Goal: Transaction & Acquisition: Purchase product/service

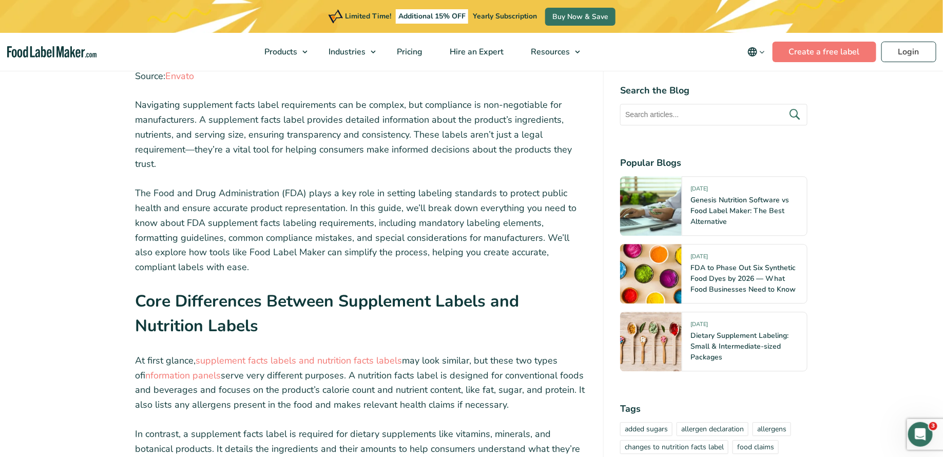
scroll to position [1077, 0]
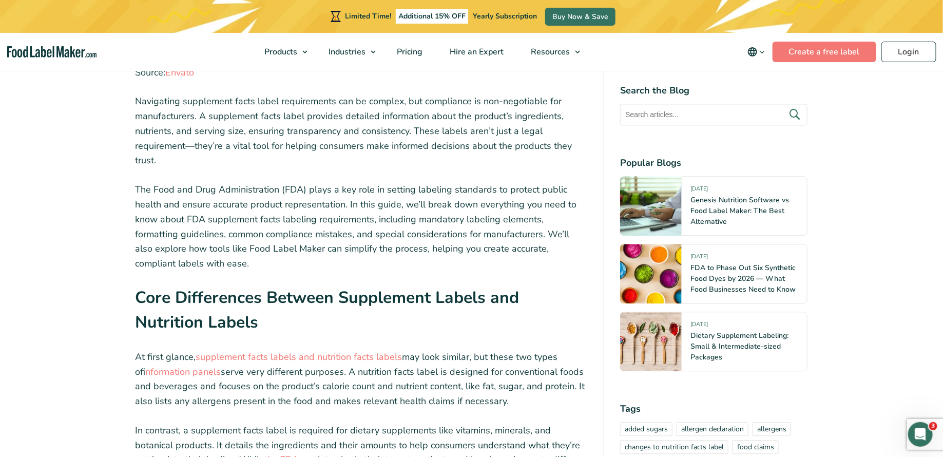
click at [322, 224] on p "The Food and Drug Administration (FDA) plays a key role in setting labeling sta…" at bounding box center [362, 226] width 452 height 89
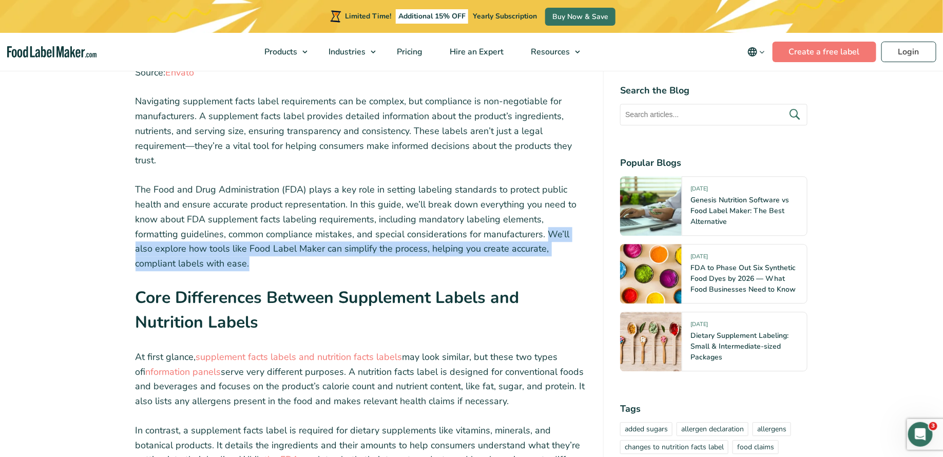
drag, startPoint x: 168, startPoint y: 265, endPoint x: 501, endPoint y: 236, distance: 333.5
click at [501, 236] on p "The Food and Drug Administration (FDA) plays a key role in setting labeling sta…" at bounding box center [362, 226] width 452 height 89
copy p "We’ll also explore how tools like Food Label Maker can simplify the process, he…"
click at [244, 207] on p "The Food and Drug Administration (FDA) plays a key role in setting labeling sta…" at bounding box center [362, 226] width 452 height 89
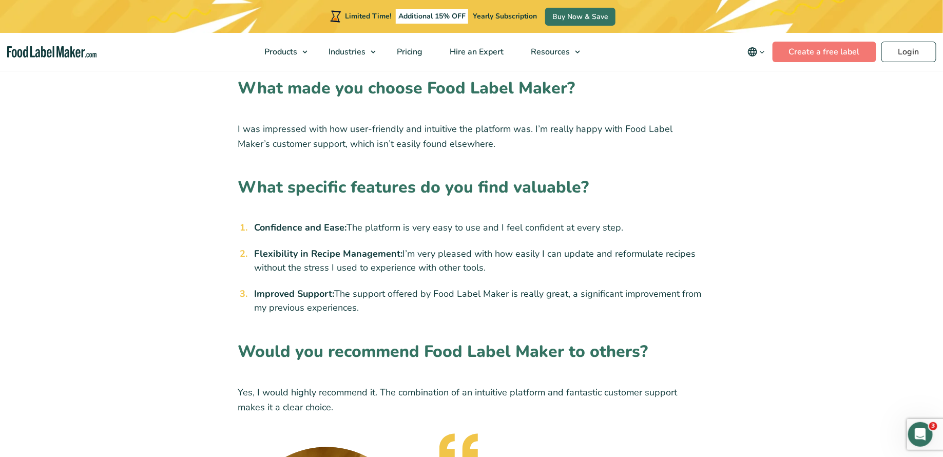
scroll to position [902, 0]
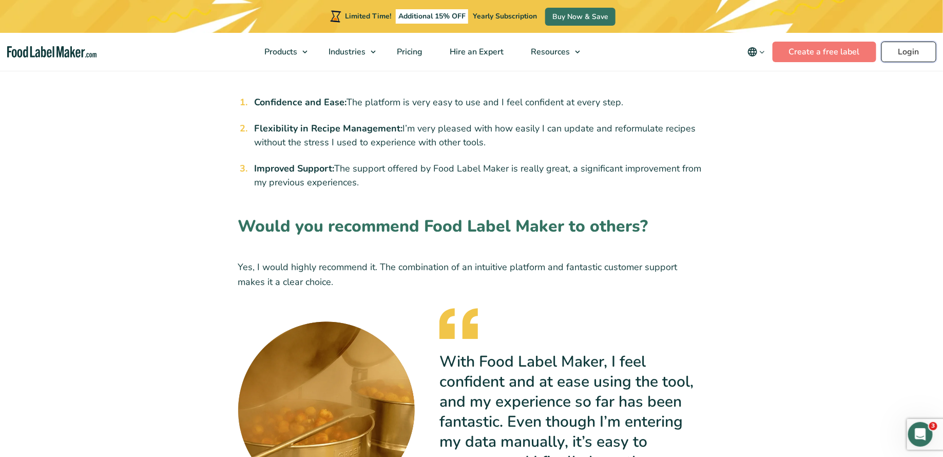
click at [891, 52] on link "Login" at bounding box center [909, 52] width 55 height 21
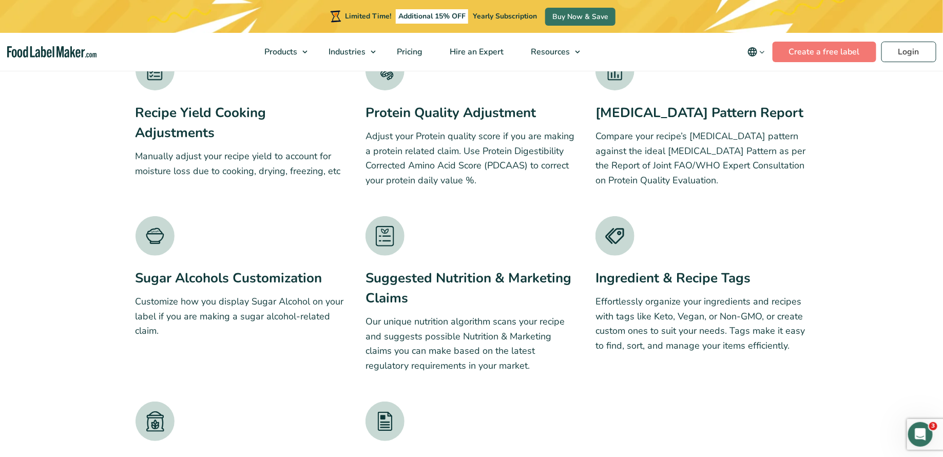
scroll to position [2093, 0]
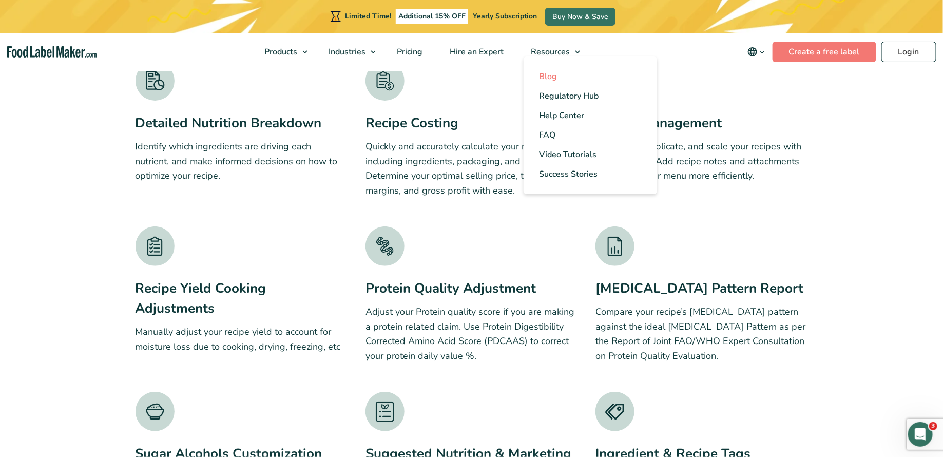
click at [550, 75] on span "Blog" at bounding box center [548, 76] width 18 height 11
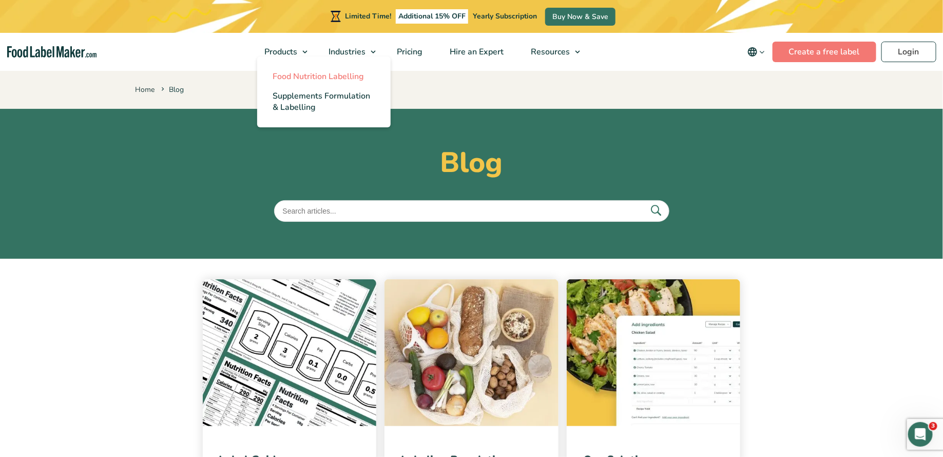
click at [293, 78] on span "Food Nutrition Labelling" at bounding box center [318, 76] width 91 height 11
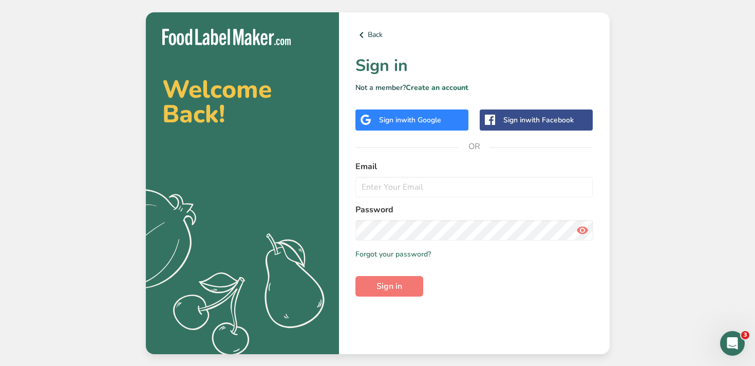
click at [404, 117] on span "with Google" at bounding box center [421, 120] width 40 height 10
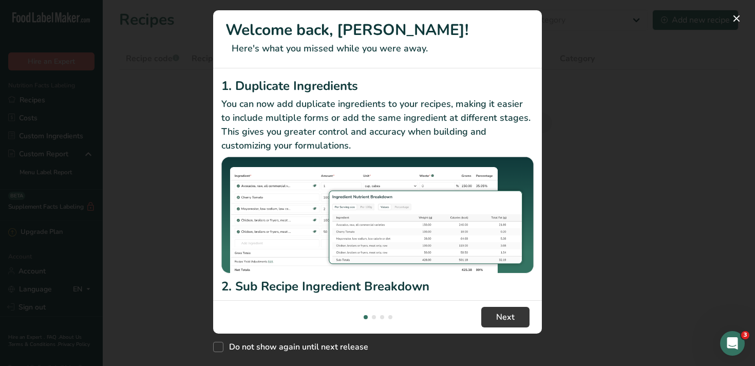
click at [679, 89] on div "New Features" at bounding box center [377, 183] width 755 height 366
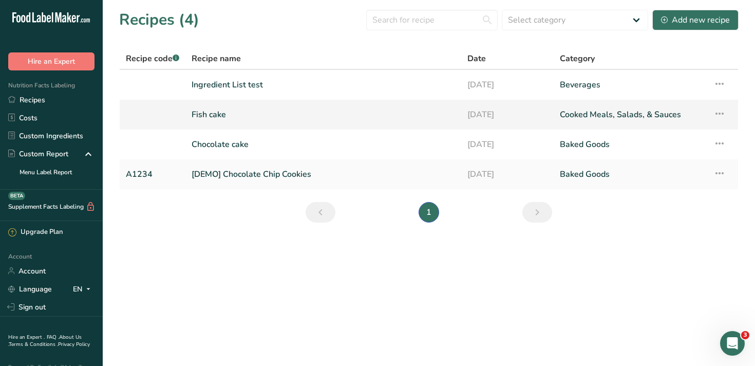
click at [234, 111] on link "Fish cake" at bounding box center [323, 115] width 263 height 22
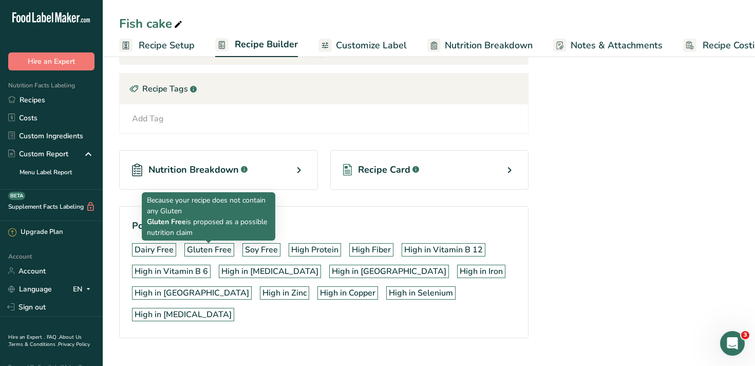
scroll to position [472, 0]
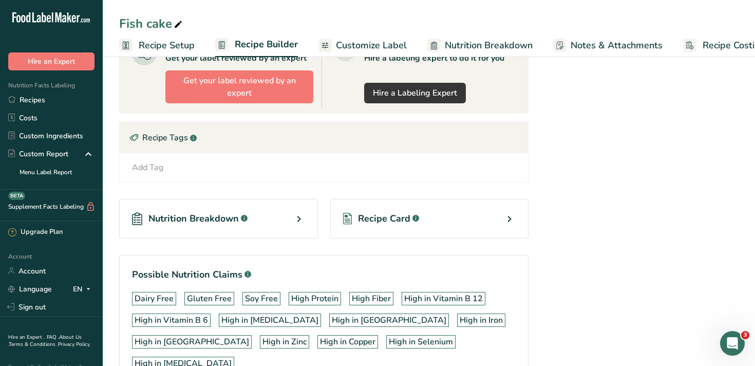
click at [357, 43] on span "Customize Label" at bounding box center [371, 46] width 71 height 14
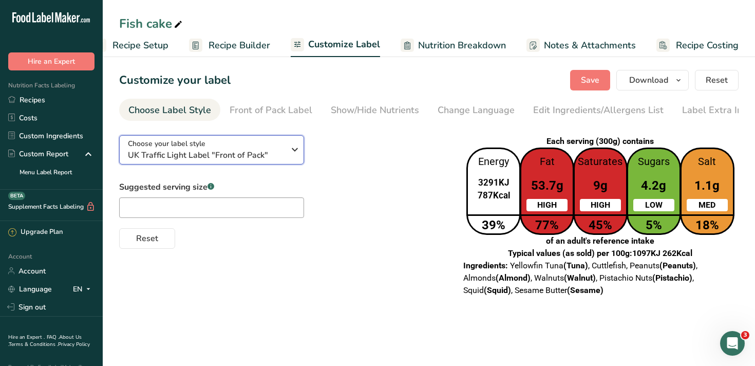
click at [232, 150] on div "Choose your label style UK Traffic Light Label "Front of Pack"" at bounding box center [206, 149] width 157 height 23
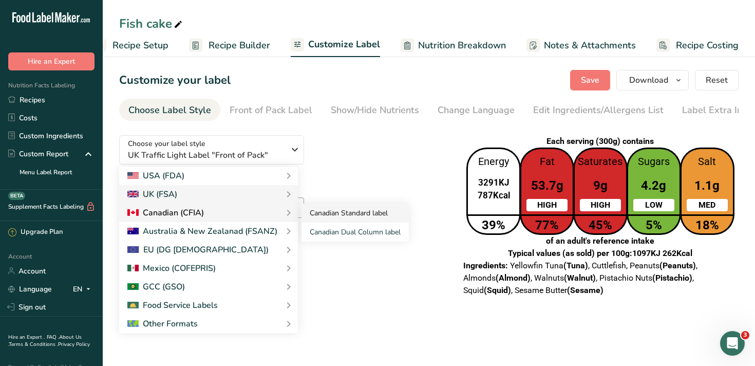
click at [317, 214] on link "Canadian Standard label" at bounding box center [354, 212] width 107 height 19
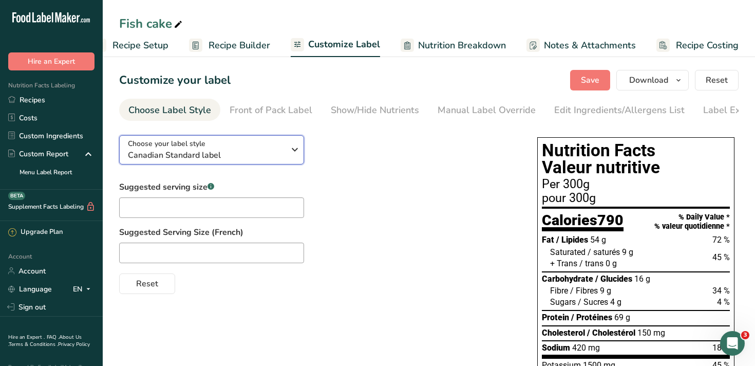
click at [234, 156] on span "Canadian Standard label" at bounding box center [206, 155] width 157 height 12
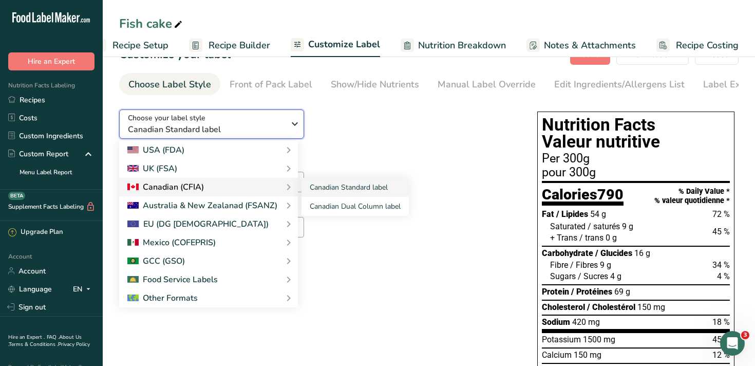
scroll to position [27, 0]
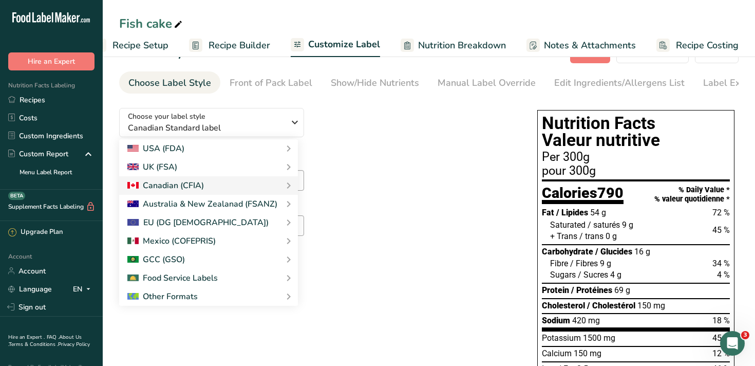
click at [381, 144] on div "Choose your label style Canadian Standard label USA (FDA) Standard FDA label Ta…" at bounding box center [317, 183] width 397 height 167
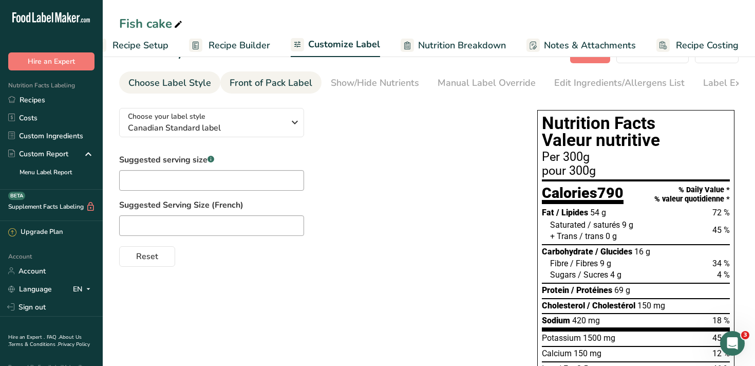
click at [282, 80] on div "Front of Pack Label" at bounding box center [271, 83] width 83 height 14
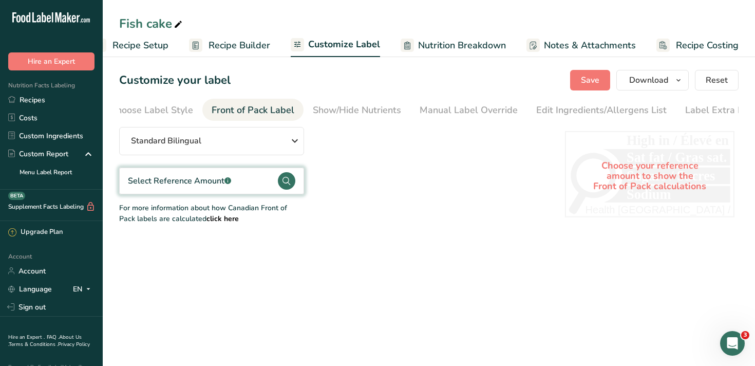
scroll to position [0, 32]
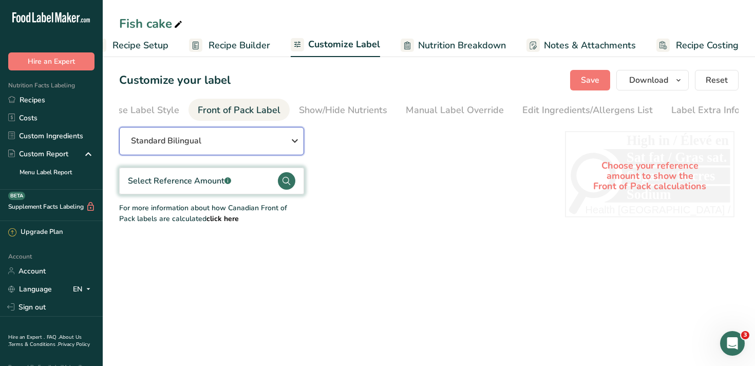
click at [242, 146] on div "Standard Bilingual" at bounding box center [211, 141] width 161 height 12
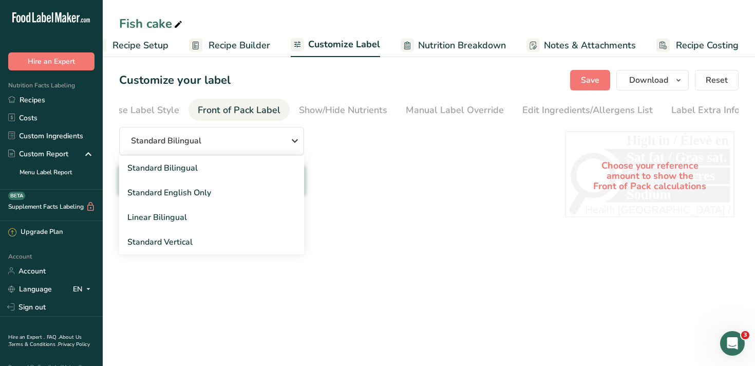
click at [432, 167] on div "Standard Bilingual Standard Bilingual Standard English Only Linear Bilingual St…" at bounding box center [331, 175] width 425 height 97
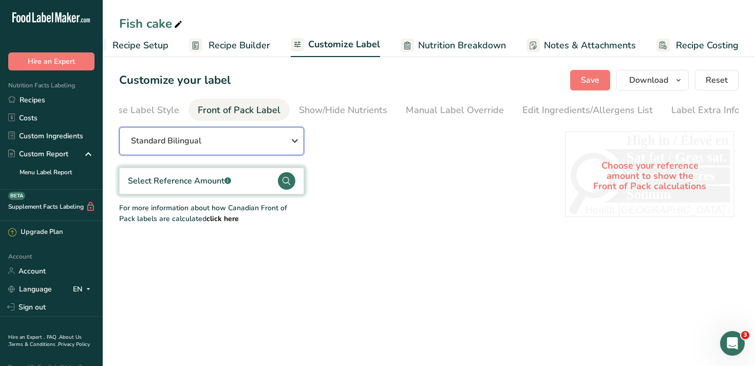
click at [276, 141] on div "Standard Bilingual" at bounding box center [211, 141] width 161 height 12
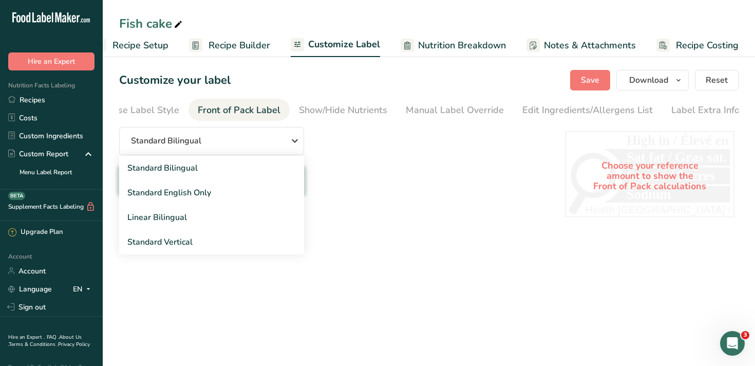
click at [402, 147] on div "Standard Bilingual Standard Bilingual Standard English Only Linear Bilingual St…" at bounding box center [331, 175] width 425 height 97
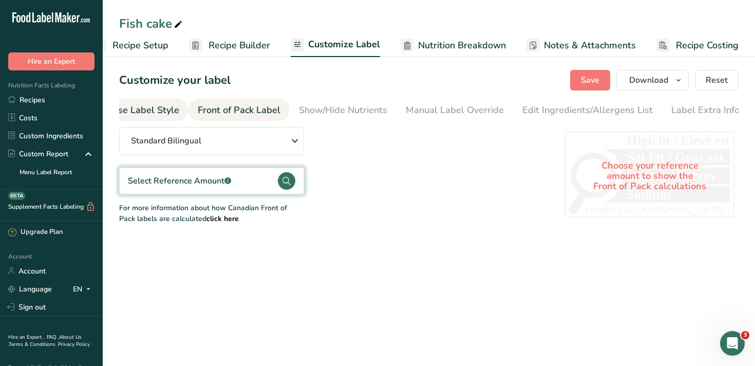
click at [154, 113] on div "Choose Label Style" at bounding box center [138, 110] width 83 height 14
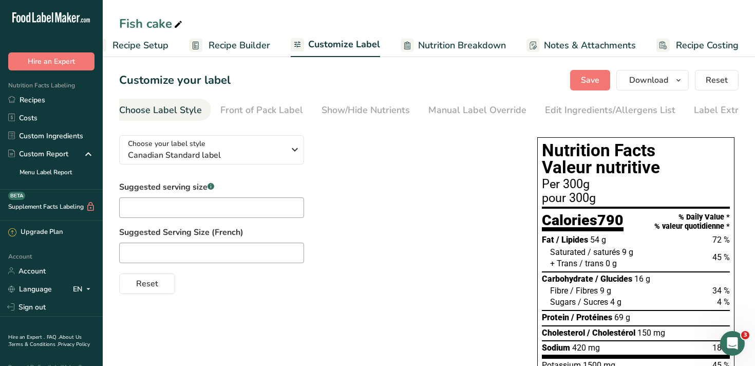
scroll to position [0, 0]
click at [215, 151] on span "Canadian Standard label" at bounding box center [206, 155] width 157 height 12
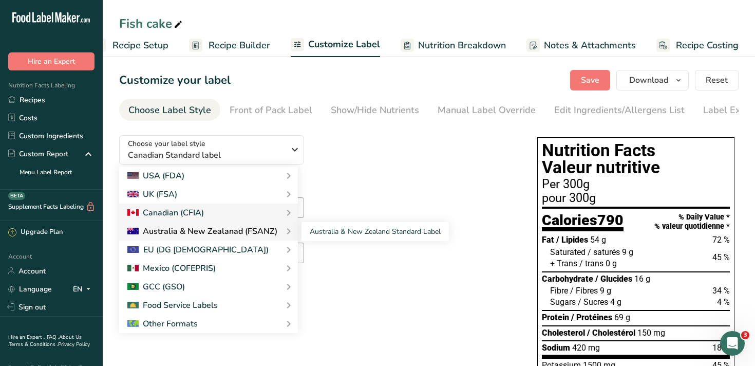
click at [206, 227] on div "Australia & New Zealanad (FSANZ)" at bounding box center [202, 231] width 150 height 12
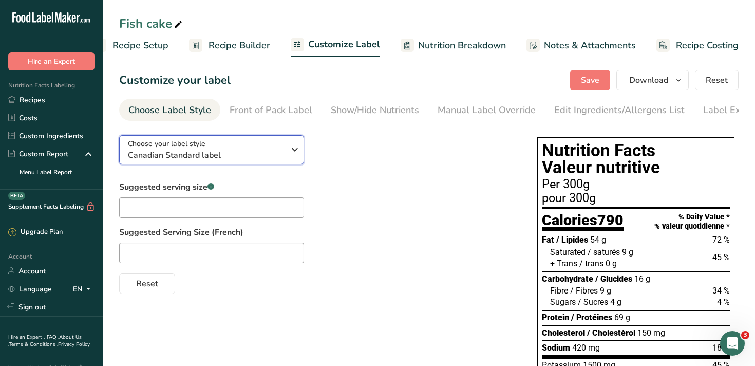
click at [244, 155] on span "Canadian Standard label" at bounding box center [206, 155] width 157 height 12
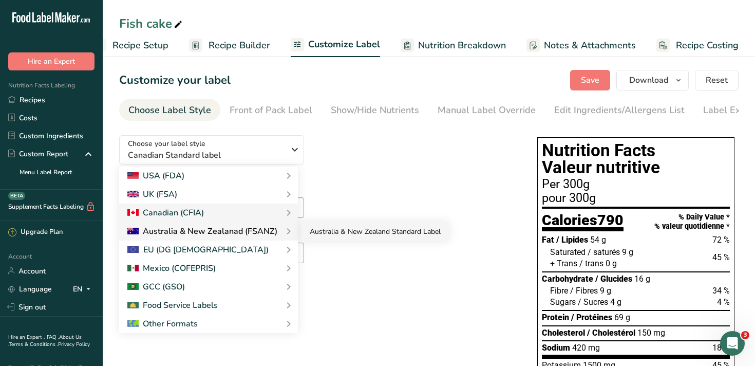
click at [339, 231] on link "Australia & New Zealand Standard Label" at bounding box center [374, 231] width 147 height 19
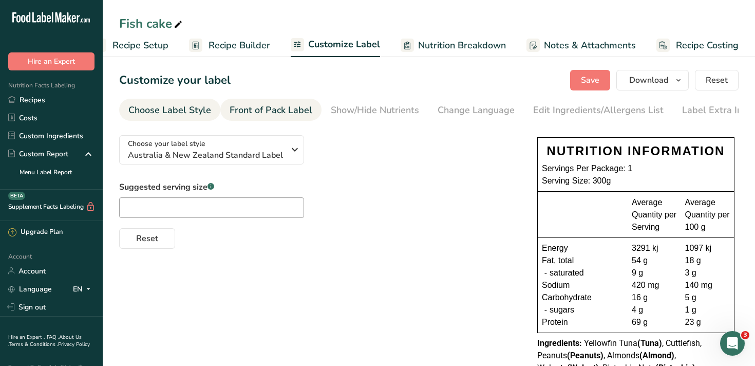
click at [282, 109] on div "Front of Pack Label" at bounding box center [271, 110] width 83 height 14
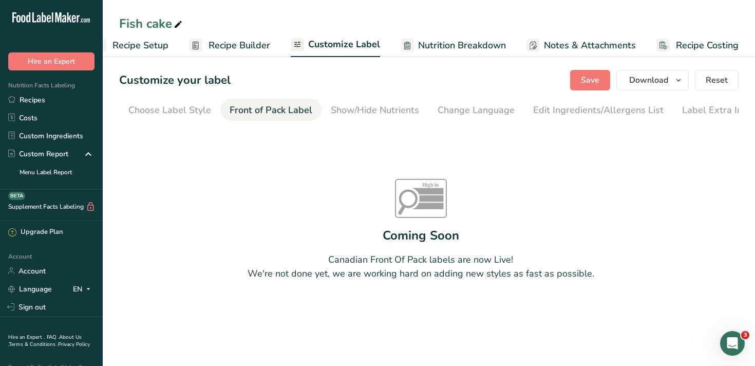
scroll to position [0, 12]
click at [165, 105] on div "Choose Label Style" at bounding box center [157, 110] width 83 height 14
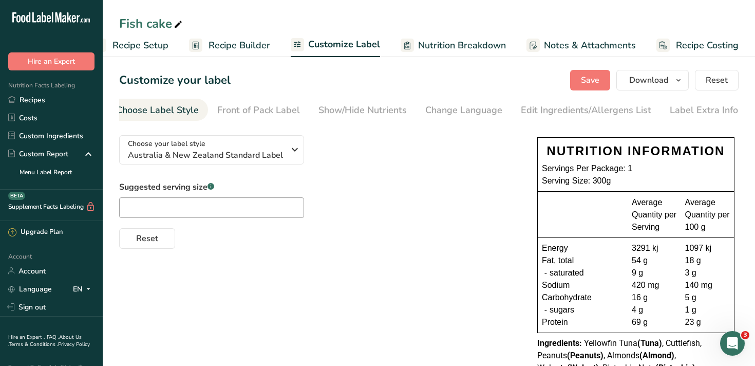
scroll to position [0, 0]
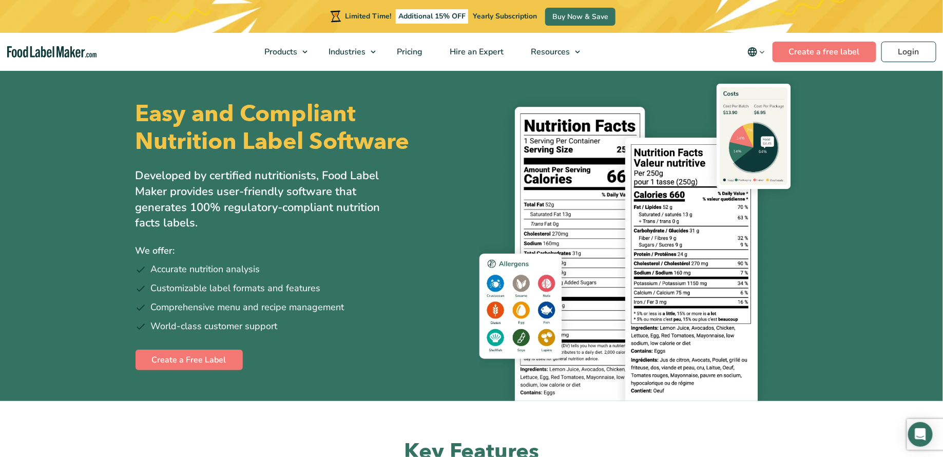
click at [60, 55] on img "main navigation" at bounding box center [52, 52] width 90 height 12
